Goal: Check status: Check status

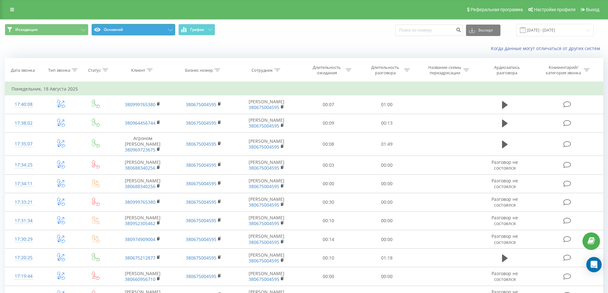
click at [135, 32] on button "Основной" at bounding box center [134, 29] width 84 height 11
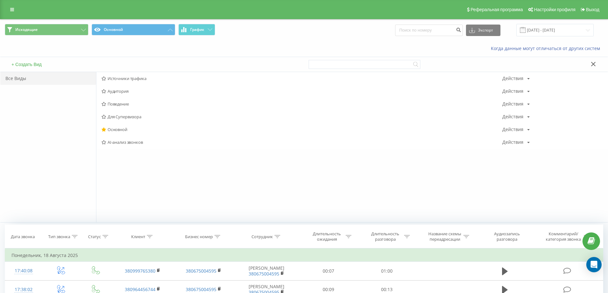
click at [97, 50] on div "Когда данные могут отличаться от других систем" at bounding box center [304, 48] width 608 height 15
click at [109, 29] on button "Основной" at bounding box center [134, 29] width 84 height 11
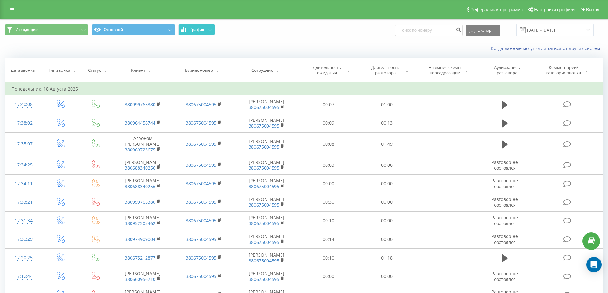
click at [188, 30] on button "График" at bounding box center [196, 29] width 37 height 11
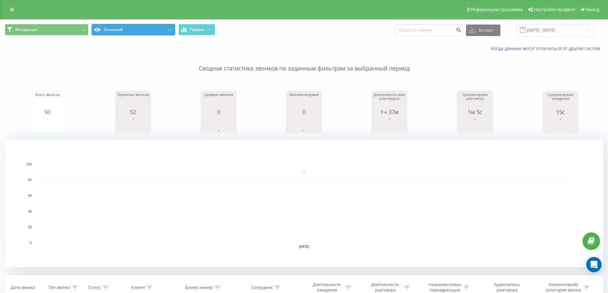
click at [127, 25] on button "Основной" at bounding box center [134, 29] width 84 height 11
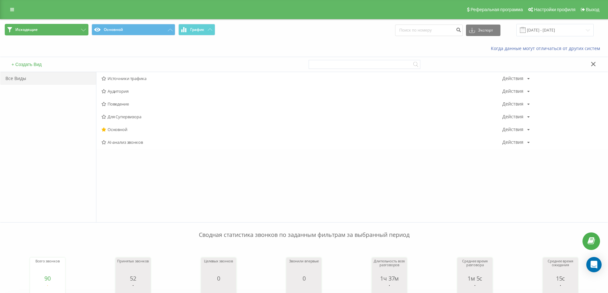
click at [43, 25] on button "Исходящие" at bounding box center [47, 29] width 84 height 11
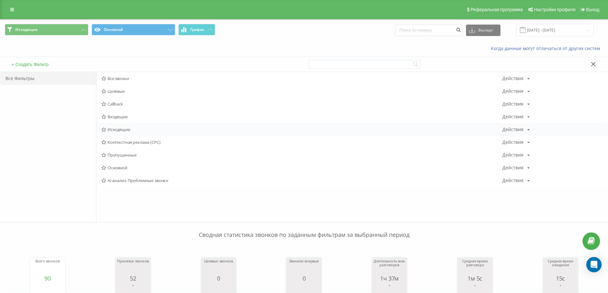
click at [126, 124] on div "Исходящие Действия Редактировать Копировать Удалить По умолчанию Поделиться" at bounding box center [351, 129] width 511 height 13
click at [126, 130] on span "Исходящие" at bounding box center [302, 129] width 401 height 4
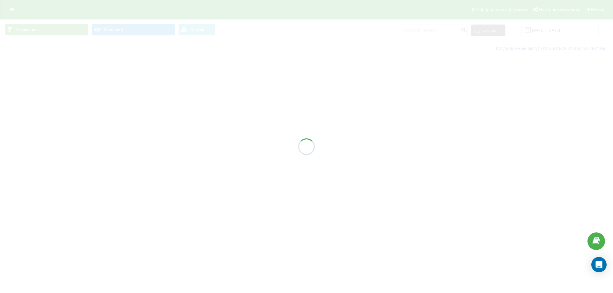
click at [126, 130] on div at bounding box center [306, 146] width 613 height 293
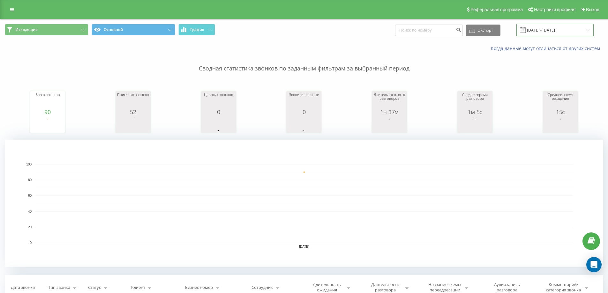
click at [552, 31] on input "18.08.2025 - 18.08.2025" at bounding box center [555, 30] width 77 height 12
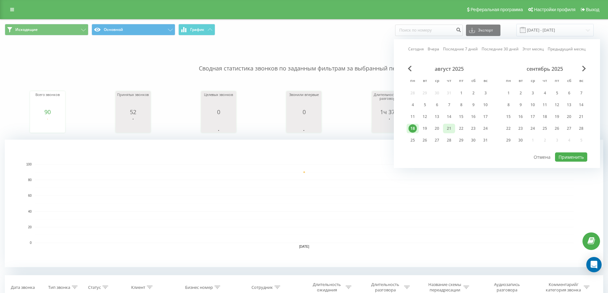
click at [452, 128] on div "21" at bounding box center [449, 129] width 8 height 8
click at [571, 160] on button "Применить" at bounding box center [571, 157] width 32 height 9
type input "[DATE] - [DATE]"
